Goal: Task Accomplishment & Management: Use online tool/utility

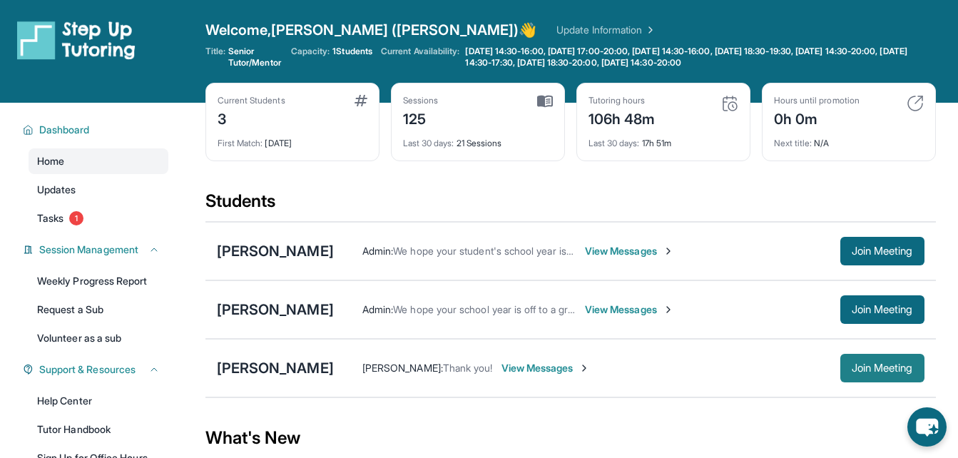
click at [867, 372] on span "Join Meeting" at bounding box center [882, 368] width 61 height 9
click at [893, 367] on span "Join Meeting" at bounding box center [882, 368] width 61 height 9
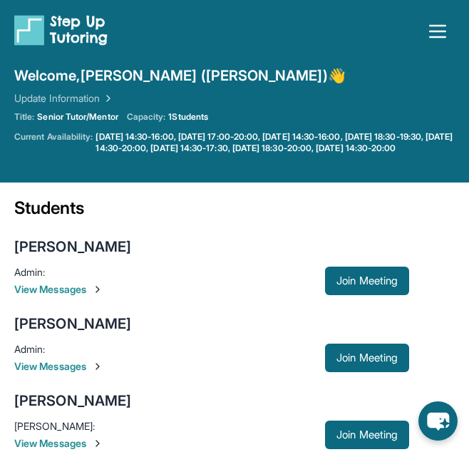
click at [312, 131] on div "Title: Senior Tutor/Mentor Capacity: 1 Students Current Availability: Monday 14…" at bounding box center [234, 132] width 441 height 43
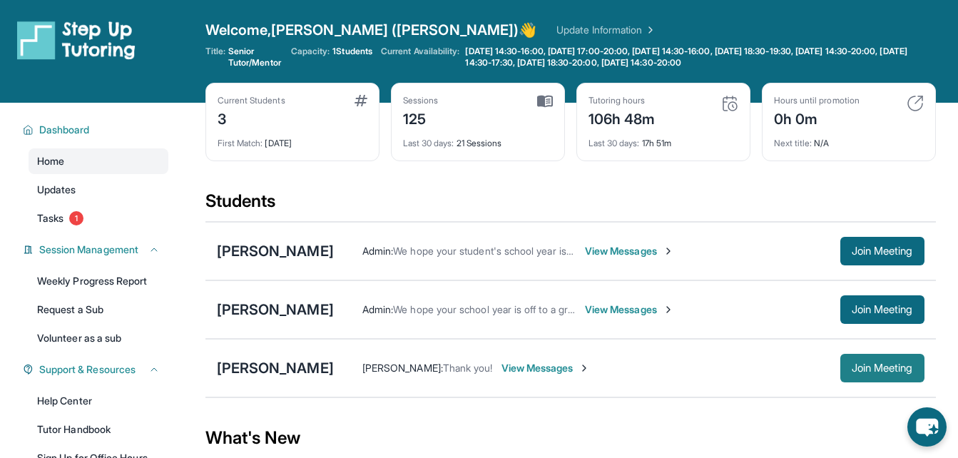
click at [866, 366] on span "Join Meeting" at bounding box center [882, 368] width 61 height 9
